Goal: Register for event/course

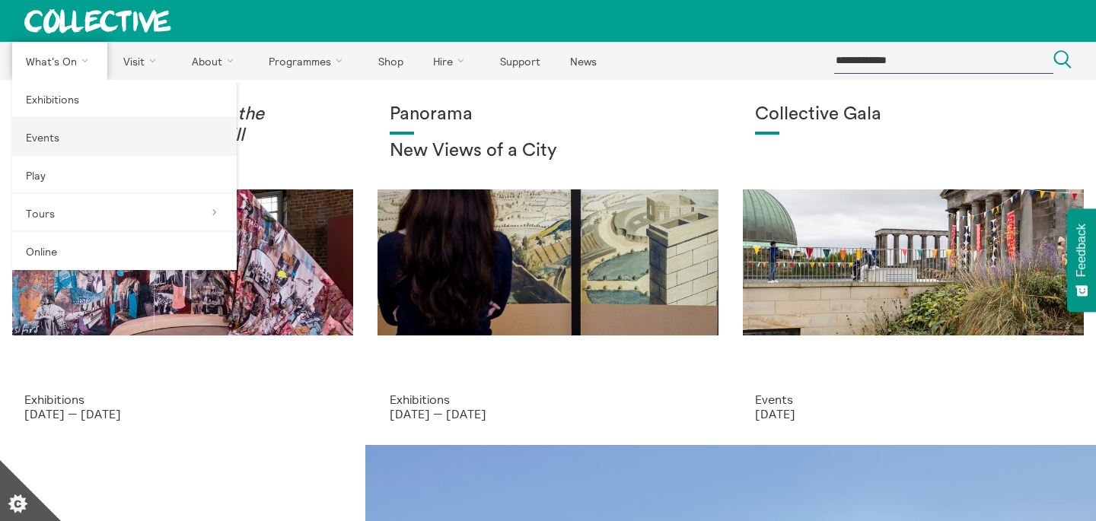
click at [79, 143] on link "Events" at bounding box center [124, 137] width 225 height 38
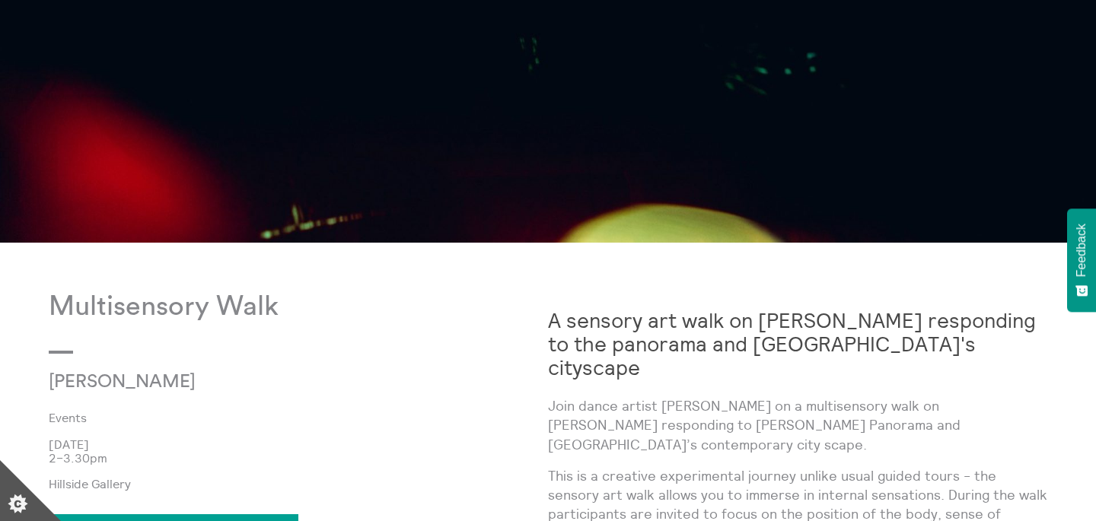
scroll to position [568, 0]
